Goal: Information Seeking & Learning: Check status

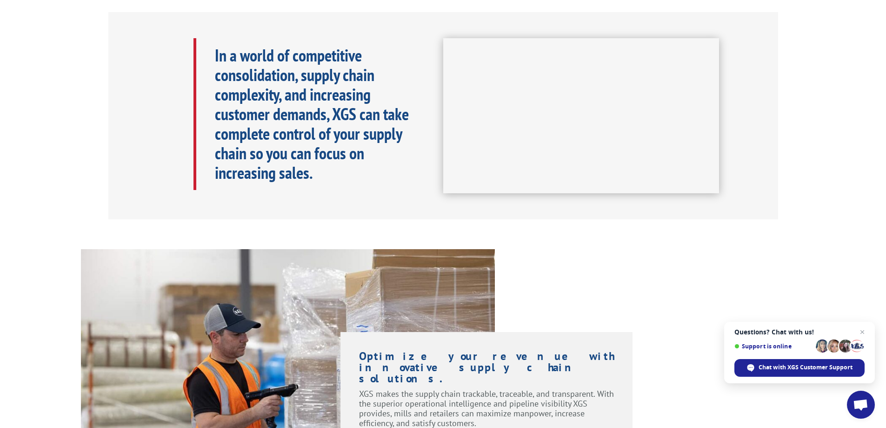
scroll to position [65, 0]
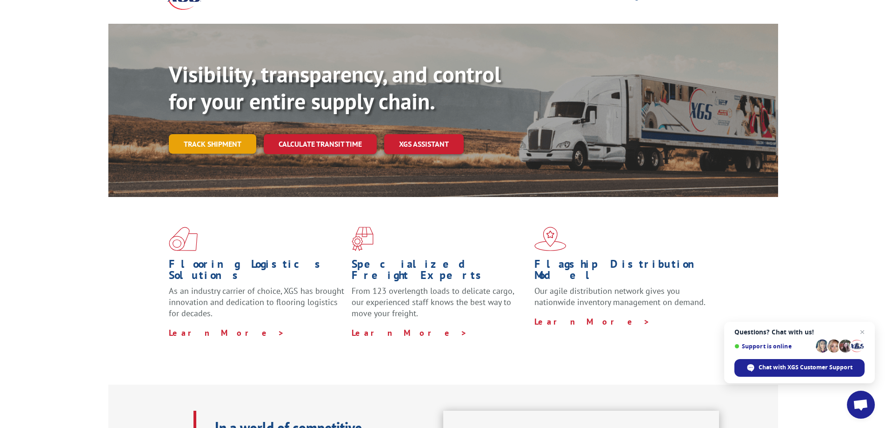
click at [210, 134] on link "Track shipment" at bounding box center [212, 144] width 87 height 20
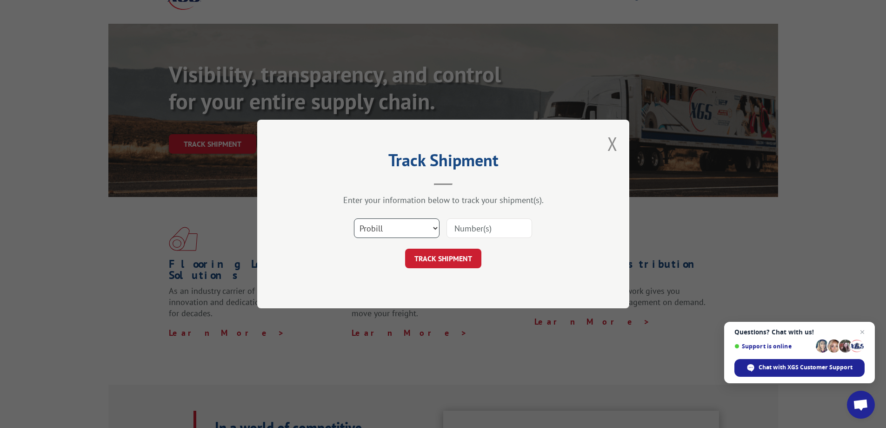
click at [401, 227] on select "Select category... Probill BOL PO" at bounding box center [397, 228] width 86 height 20
click at [466, 231] on input at bounding box center [490, 228] width 86 height 20
type input "405382-01"
click at [449, 257] on button "TRACK SHIPMENT" at bounding box center [443, 258] width 76 height 20
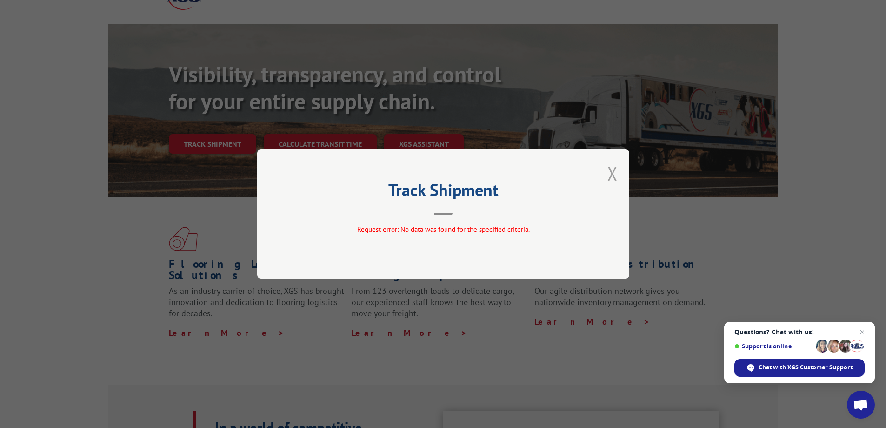
click at [614, 166] on button "Close modal" at bounding box center [613, 173] width 10 height 25
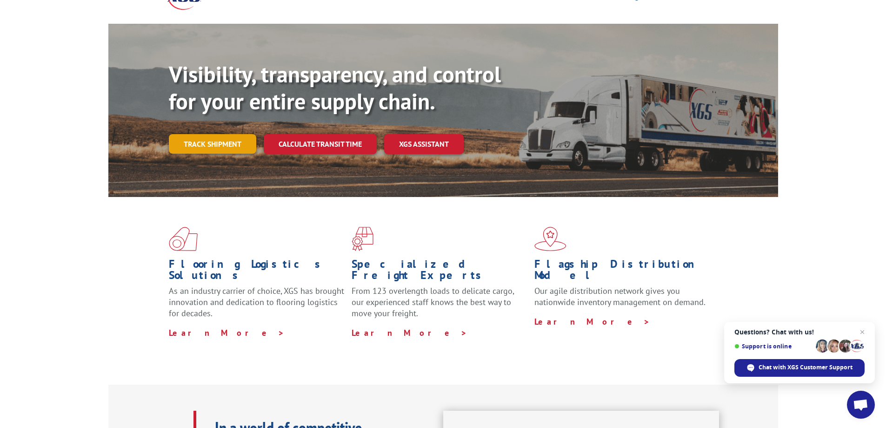
click at [228, 134] on link "Track shipment" at bounding box center [212, 144] width 87 height 20
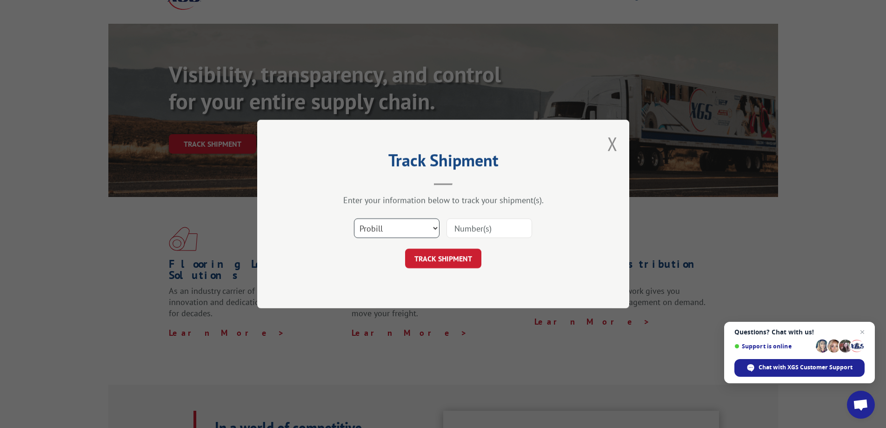
click at [435, 228] on select "Select category... Probill BOL PO" at bounding box center [397, 228] width 86 height 20
select select "bol"
click at [354, 218] on select "Select category... Probill BOL PO" at bounding box center [397, 228] width 86 height 20
click at [465, 229] on input at bounding box center [490, 228] width 86 height 20
type input "405382-01"
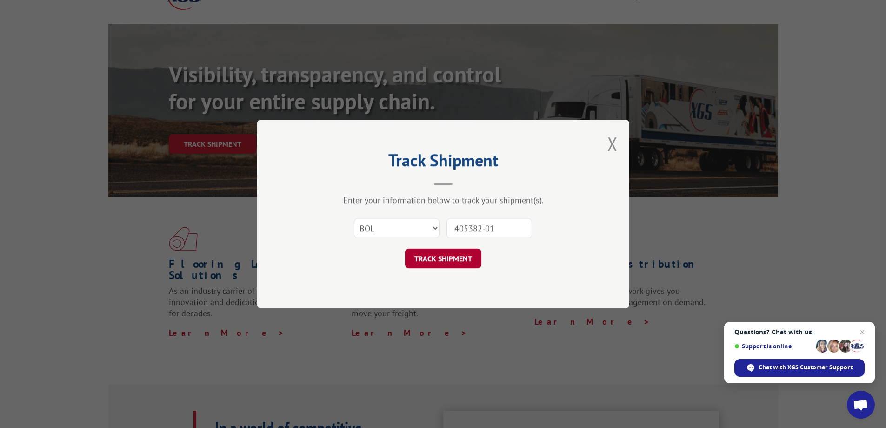
click at [462, 259] on button "TRACK SHIPMENT" at bounding box center [443, 258] width 76 height 20
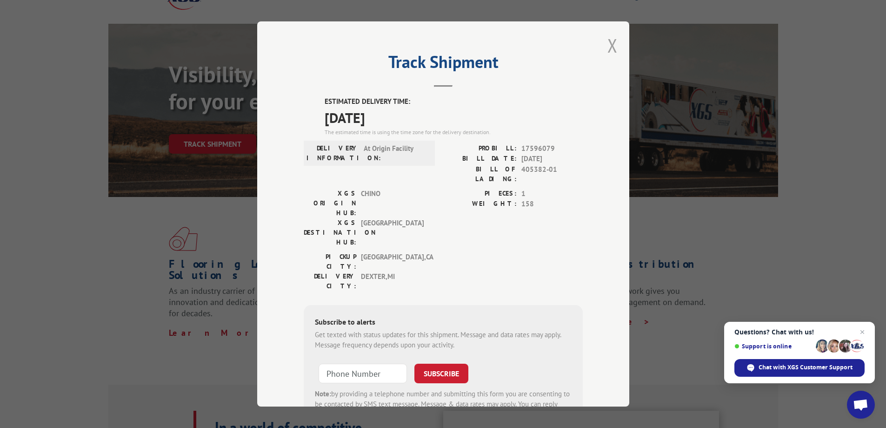
click at [610, 45] on button "Close modal" at bounding box center [613, 45] width 10 height 25
